Goal: Task Accomplishment & Management: Complete application form

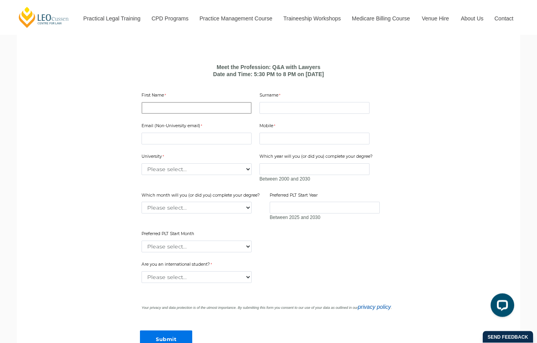
click at [152, 107] on input "First Name" at bounding box center [196, 109] width 110 height 12
type input "[PERSON_NAME]"
click at [338, 110] on input "Surname" at bounding box center [314, 109] width 110 height 12
type input "Jardine"
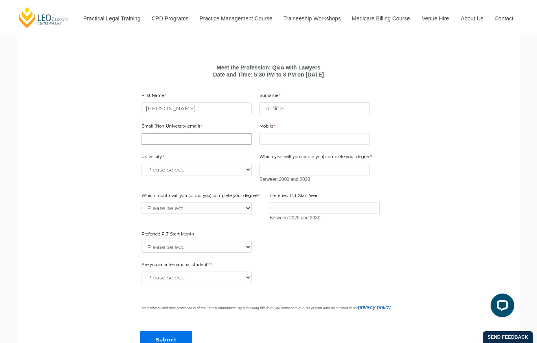
click at [153, 134] on input "Email (Non-University email)" at bounding box center [196, 139] width 110 height 12
type input "Z"
type input "J"
type input "[EMAIL_ADDRESS][DOMAIN_NAME]"
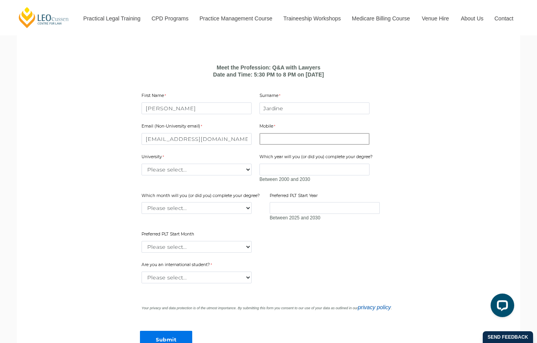
click at [341, 140] on input "Mobile" at bounding box center [314, 139] width 110 height 12
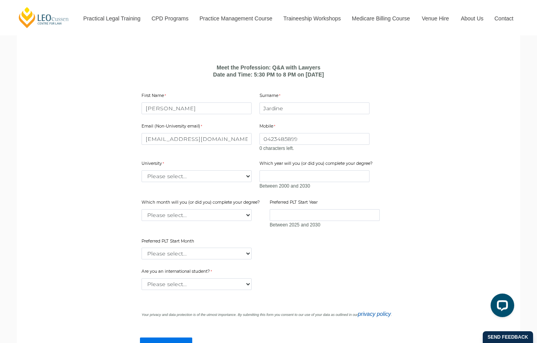
scroll to position [489, 0]
type input "0423485899"
click at [157, 172] on div "University Please select... [GEOGRAPHIC_DATA] [GEOGRAPHIC_DATA] [GEOGRAPHIC_DAT…" at bounding box center [196, 171] width 116 height 25
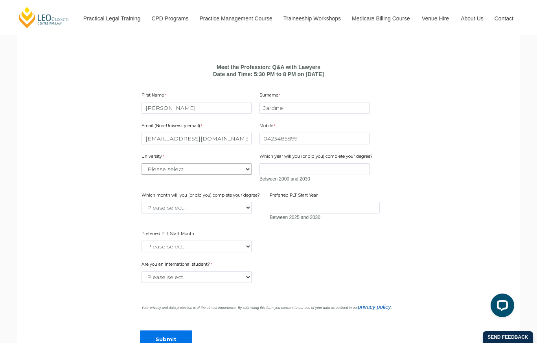
select select "tfa_2194"
click at [342, 167] on input "Which year will you (or did you) complete your degree?" at bounding box center [314, 169] width 110 height 12
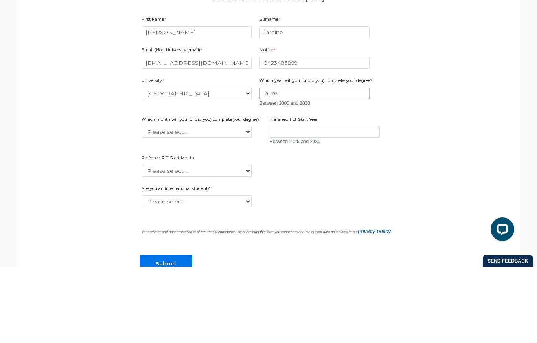
type input "2026"
click at [244, 202] on select "Please select... January February March April May June July August September Oc…" at bounding box center [196, 208] width 110 height 12
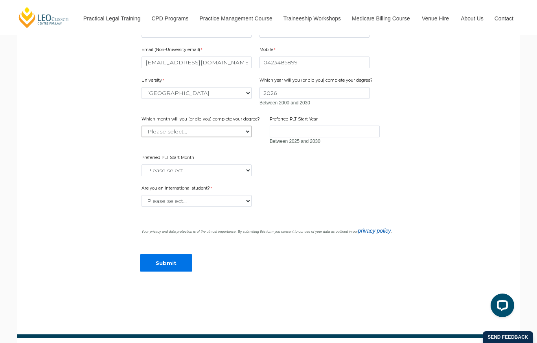
select select "tfa_2234"
click at [344, 128] on input "Preferred PLT Start Year" at bounding box center [324, 132] width 110 height 12
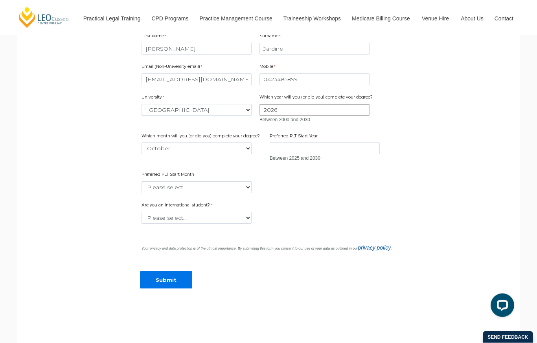
click at [323, 105] on input "2026" at bounding box center [314, 110] width 110 height 12
type input "2"
click at [237, 143] on select "Please select... January February March April May June July August September Oc…" at bounding box center [196, 149] width 110 height 12
select select
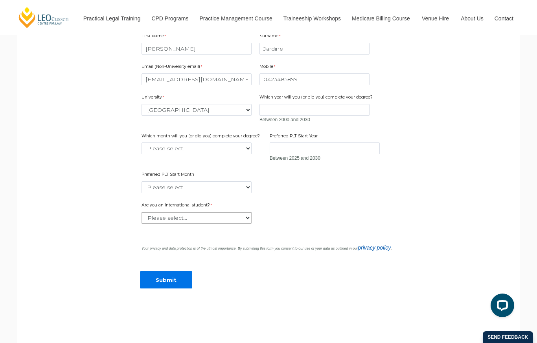
click at [230, 217] on select "Please select... Yes No" at bounding box center [196, 218] width 110 height 12
select select "tfa_60"
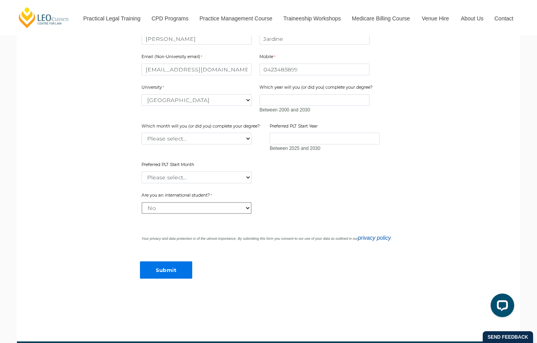
scroll to position [554, 0]
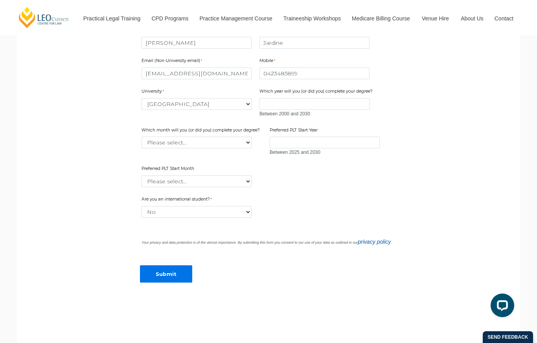
click at [178, 272] on input "Submit" at bounding box center [166, 275] width 52 height 18
